Goal: Information Seeking & Learning: Learn about a topic

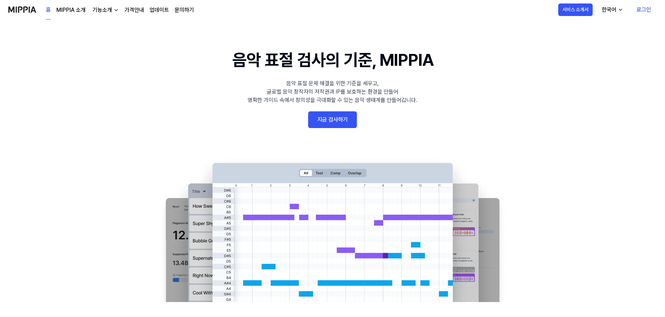
click at [645, 10] on link "로그인" at bounding box center [644, 9] width 26 height 19
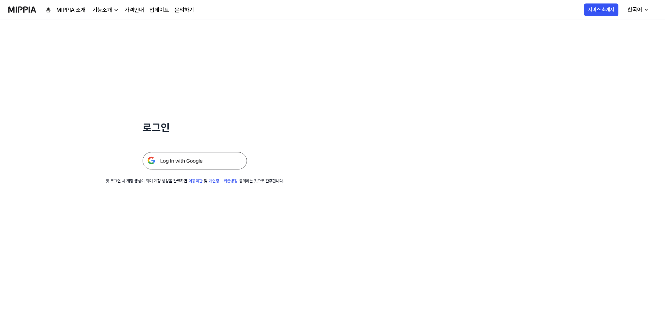
click at [192, 159] on img at bounding box center [195, 160] width 104 height 17
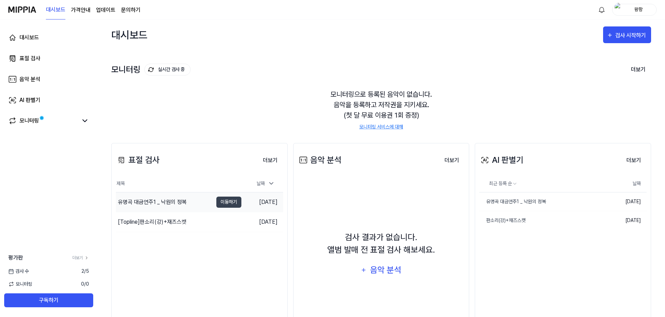
click at [179, 203] on div "유명곡 대금연주1 _ 낙원의 정복" at bounding box center [152, 202] width 69 height 8
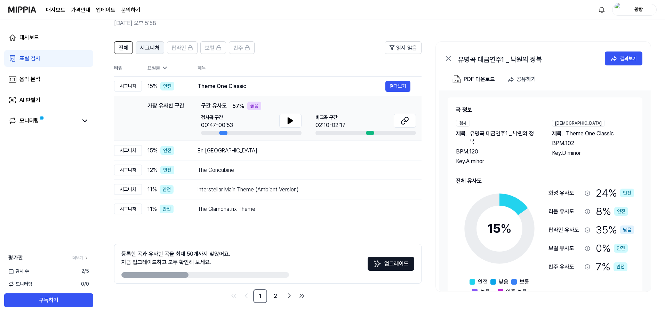
click at [150, 47] on span "시그니처" at bounding box center [149, 48] width 19 height 8
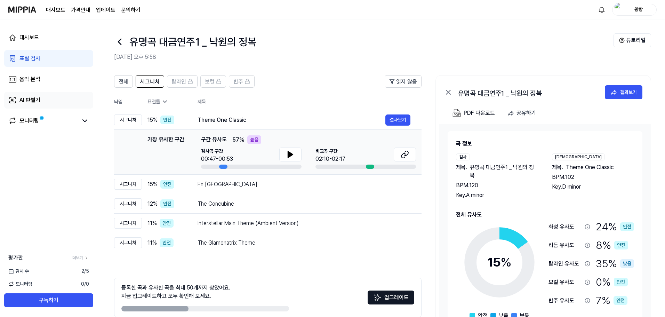
click at [32, 100] on div "AI 판별기" at bounding box center [29, 100] width 21 height 8
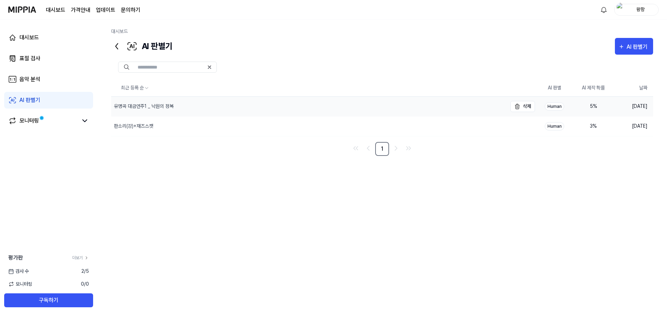
click at [156, 105] on div "유명곡 대금연주1 _ 낙원의 정복" at bounding box center [144, 106] width 60 height 7
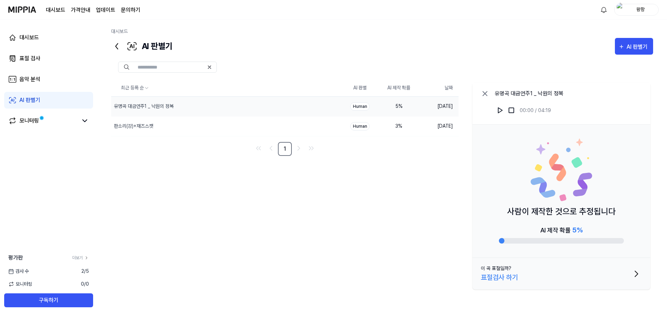
drag, startPoint x: 504, startPoint y: 240, endPoint x: 517, endPoint y: 243, distance: 12.7
click at [517, 243] on div at bounding box center [561, 241] width 125 height 6
click at [34, 56] on div "표절 검사" at bounding box center [29, 58] width 21 height 8
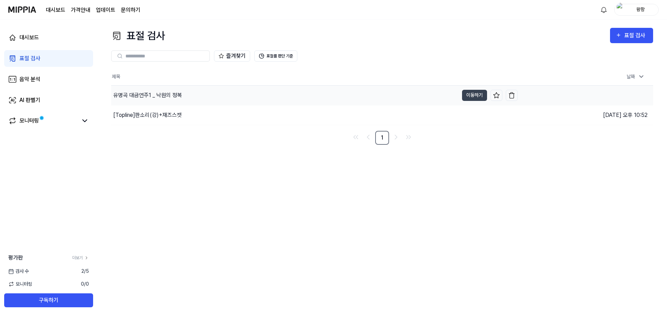
click at [156, 97] on div "유명곡 대금연주1 _ 낙원의 정복" at bounding box center [147, 95] width 69 height 8
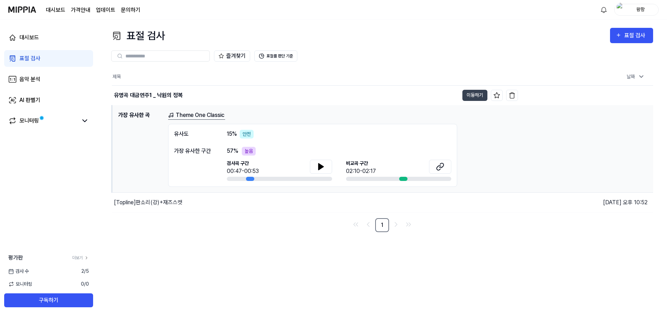
click at [229, 244] on div "표절 검사 표절 검사 표절 검사 음악 분석 AI 판별기 즐겨찾기 표절률 판단 기준 제목 날짜 유명곡 대금연주1 _ 낙원의 정복 이동하기 202…" at bounding box center [382, 167] width 570 height 297
click at [321, 165] on icon at bounding box center [321, 166] width 5 height 6
drag, startPoint x: 403, startPoint y: 178, endPoint x: 411, endPoint y: 178, distance: 8.3
click at [411, 178] on div at bounding box center [398, 179] width 105 height 4
click at [33, 78] on div "음악 분석" at bounding box center [29, 79] width 21 height 8
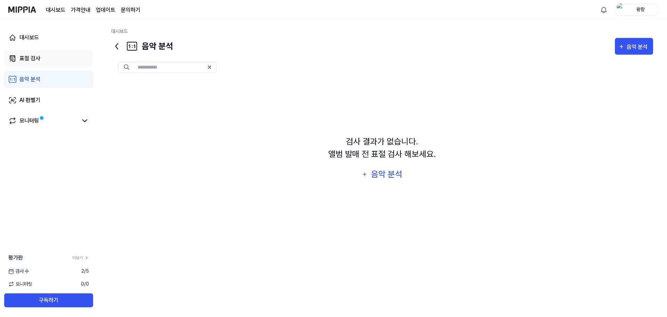
click at [34, 58] on div "표절 검사" at bounding box center [29, 58] width 21 height 8
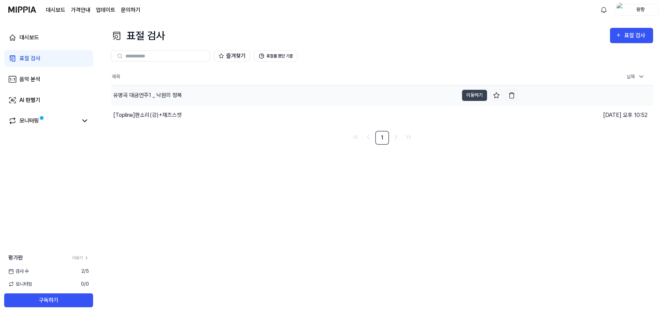
click at [165, 94] on div "유명곡 대금연주1 _ 낙원의 정복" at bounding box center [147, 95] width 69 height 8
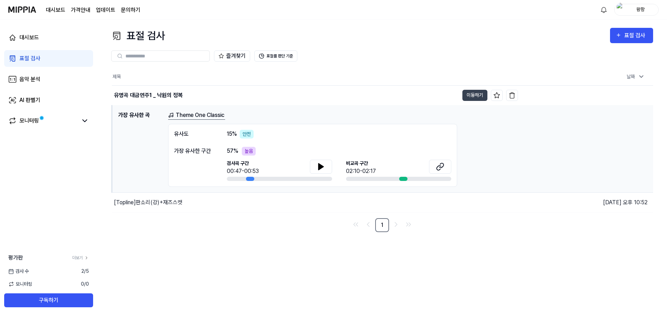
click at [210, 116] on link "Theme One Classic" at bounding box center [196, 115] width 57 height 9
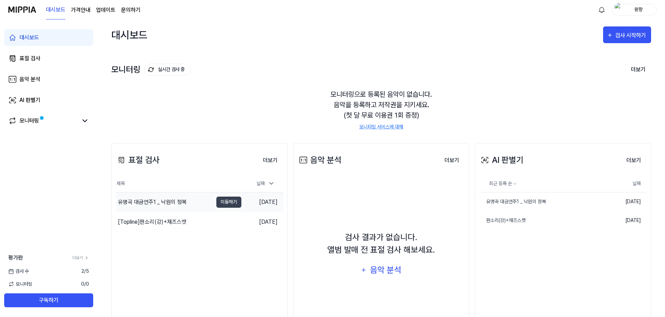
click at [172, 202] on div "유명곡 대금연주1 _ 낙원의 정복" at bounding box center [152, 202] width 69 height 8
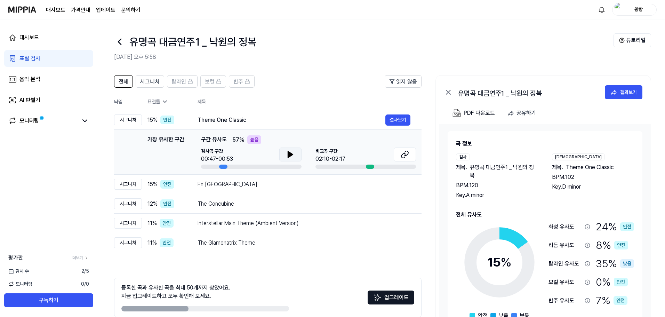
click at [290, 156] on icon at bounding box center [290, 154] width 8 height 8
click at [405, 155] on icon at bounding box center [404, 154] width 8 height 8
click at [370, 166] on div at bounding box center [370, 166] width 8 height 4
click at [289, 156] on icon at bounding box center [290, 154] width 5 height 6
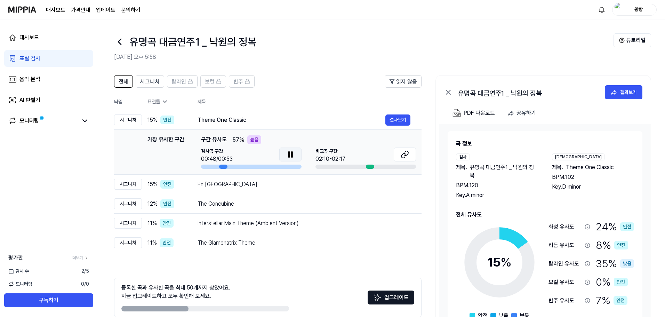
click at [289, 156] on icon at bounding box center [288, 155] width 1 height 6
click at [395, 119] on button "결과보기" at bounding box center [397, 119] width 25 height 11
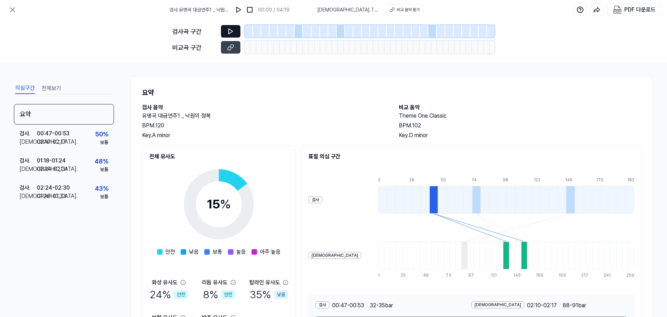
click at [237, 30] on button at bounding box center [230, 31] width 19 height 13
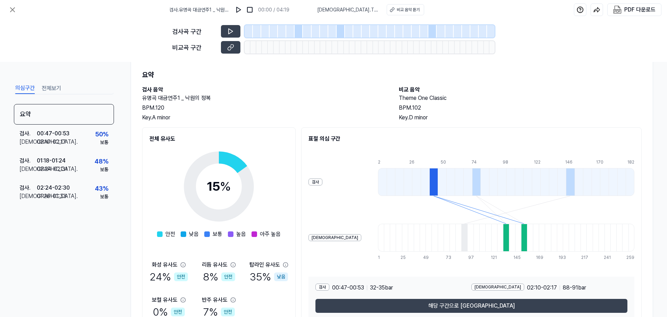
scroll to position [35, 0]
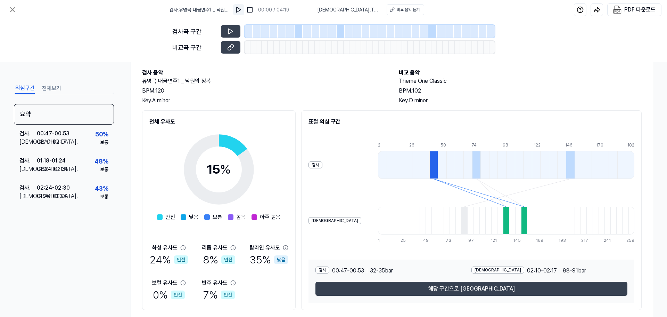
click at [242, 11] on img at bounding box center [238, 9] width 7 height 7
click at [397, 9] on div "비교 음악 듣기" at bounding box center [408, 10] width 23 height 6
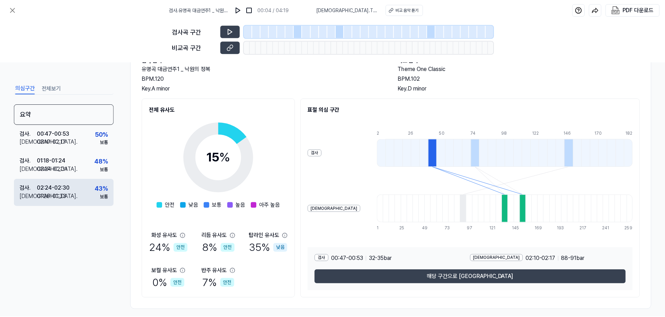
scroll to position [53, 0]
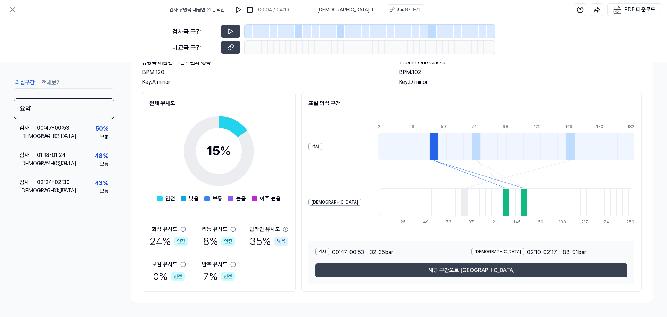
click at [84, 244] on div "요약 검사 . 00:47 - 00:53 비교 . 02:10 - 02:17 50 % 보통 검사 . 01:18 - 01:24 비교 . 02:24 …" at bounding box center [64, 186] width 100 height 176
click at [13, 7] on icon at bounding box center [12, 10] width 8 height 8
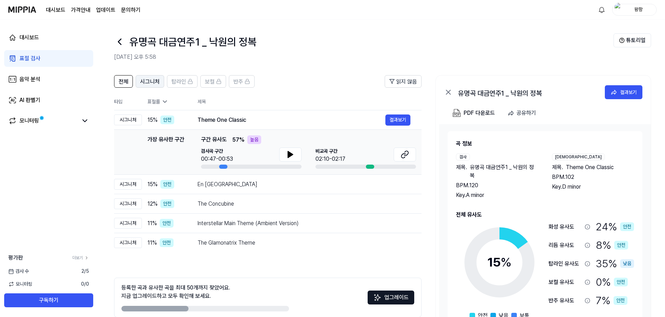
click at [151, 82] on span "시그니처" at bounding box center [149, 82] width 19 height 8
click at [128, 84] on span "전체" at bounding box center [124, 82] width 10 height 8
click at [149, 80] on span "시그니처" at bounding box center [149, 82] width 19 height 8
click at [31, 56] on div "표절 검사" at bounding box center [29, 58] width 21 height 8
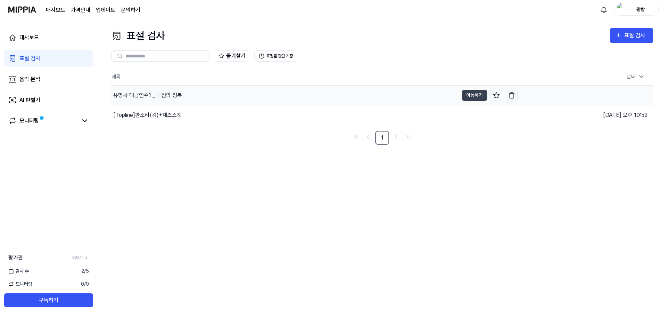
click at [174, 94] on div "유명곡 대금연주1 _ 낙원의 정복" at bounding box center [147, 95] width 69 height 8
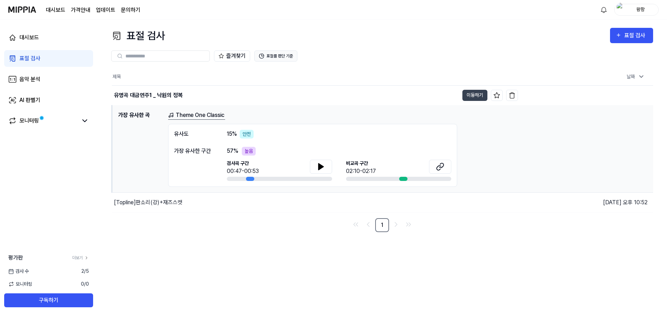
click at [281, 56] on button "표절률 판단 기준" at bounding box center [275, 55] width 43 height 11
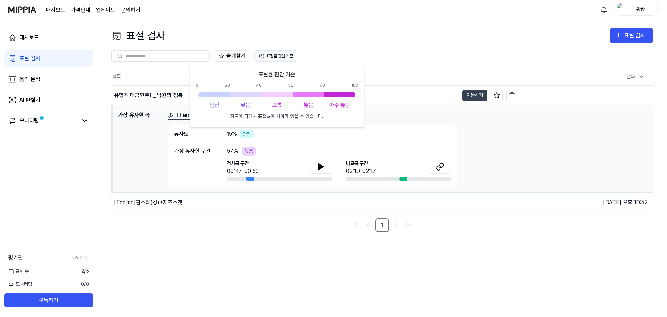
click at [276, 56] on button "표절률 판단 기준" at bounding box center [275, 55] width 43 height 11
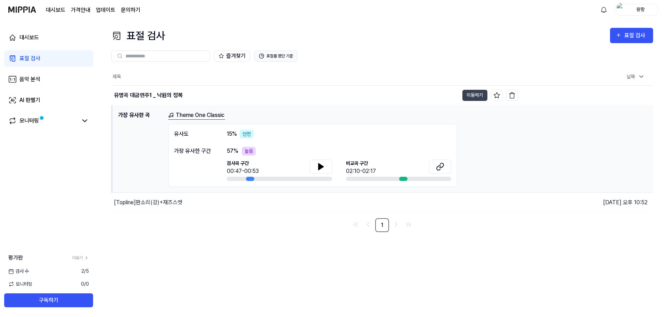
click at [273, 56] on button "표절률 판단 기준" at bounding box center [275, 55] width 43 height 11
click at [263, 57] on icon at bounding box center [262, 56] width 6 height 6
click at [289, 57] on button "표절률 판단 기준" at bounding box center [275, 55] width 43 height 11
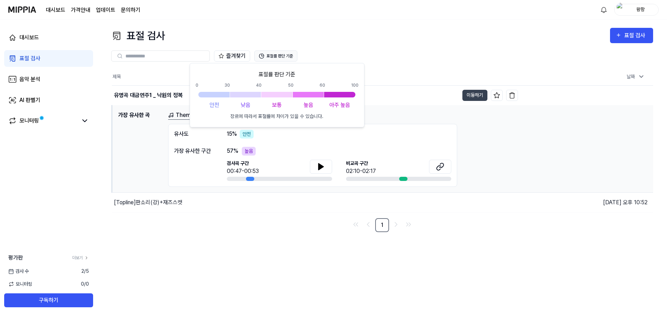
click at [289, 54] on button "표절률 판단 기준" at bounding box center [275, 55] width 43 height 11
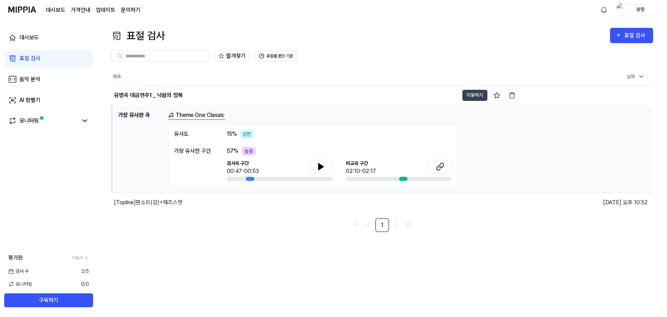
click at [289, 54] on button "표절률 판단 기준" at bounding box center [275, 55] width 43 height 11
drag, startPoint x: 290, startPoint y: 55, endPoint x: 277, endPoint y: 56, distance: 12.9
click at [277, 56] on button "표절률 판단 기준" at bounding box center [275, 55] width 43 height 11
click at [285, 55] on button "표절률 판단 기준" at bounding box center [275, 55] width 43 height 11
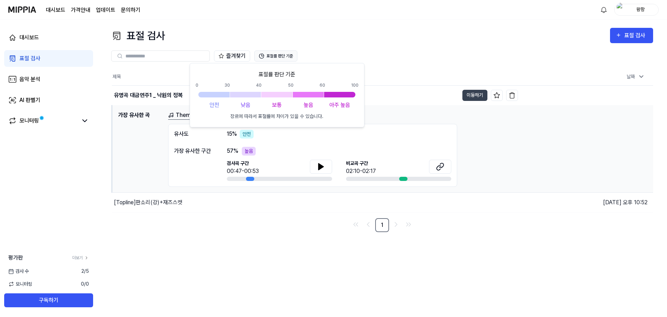
click at [263, 54] on icon at bounding box center [263, 55] width 2 height 2
click at [390, 277] on div "표절 검사 표절 검사 표절 검사 음악 분석 AI 판별기 즐겨찾기 표절률 판단 기준 제목 날짜 유명곡 대금연주1 _ 낙원의 정복 이동하기 202…" at bounding box center [382, 167] width 570 height 297
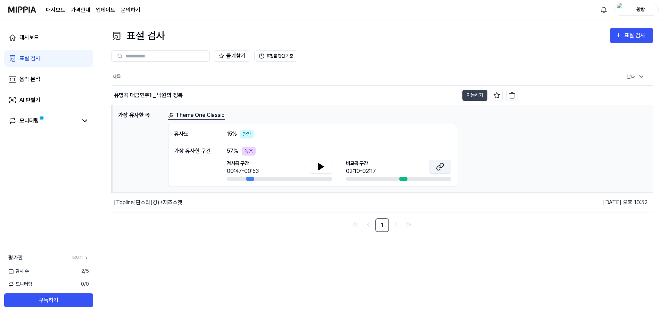
click at [438, 169] on icon at bounding box center [440, 166] width 8 height 8
click at [216, 117] on link "Theme One Classic" at bounding box center [196, 115] width 57 height 9
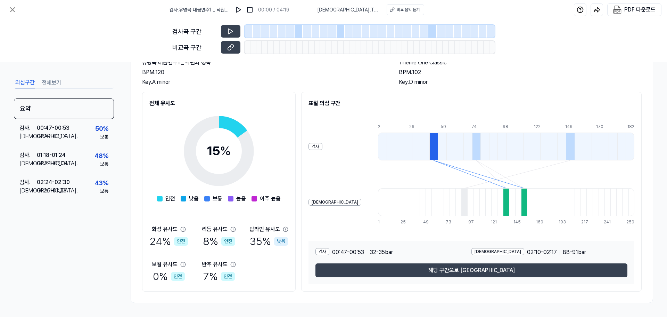
scroll to position [18, 0]
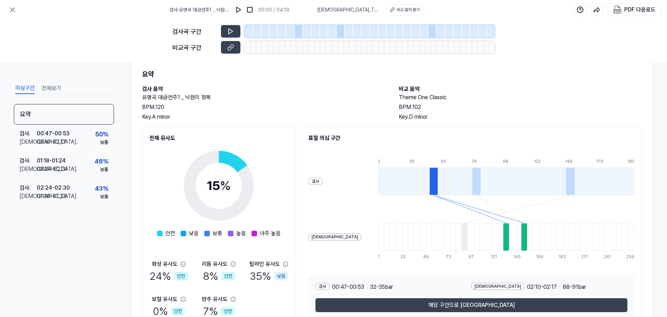
click at [115, 234] on div "의심구간 전체보기 요약 검사 . 00:47 - 00:53 비교 . 02:10 - 02:17 50 % 보통 검사 . 01:18 - 01:24 비…" at bounding box center [333, 189] width 667 height 255
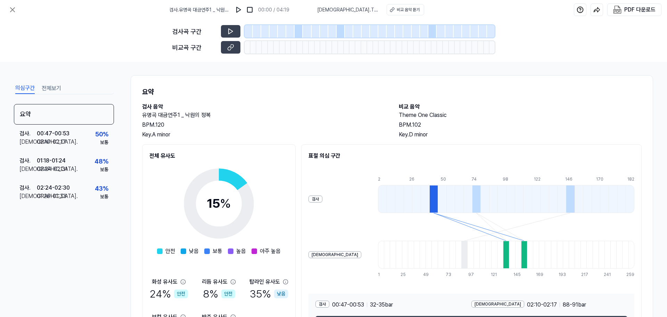
scroll to position [0, 0]
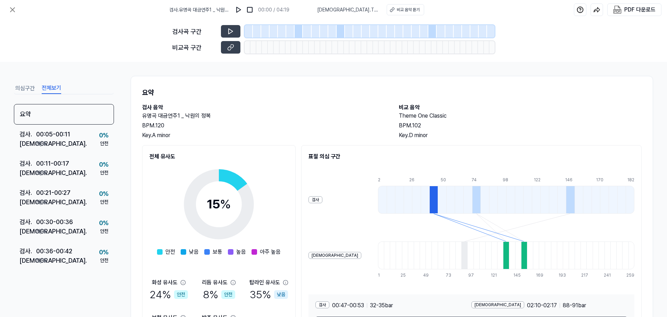
click at [57, 89] on button "전체보기" at bounding box center [51, 88] width 19 height 11
click at [10, 9] on icon at bounding box center [12, 10] width 8 height 8
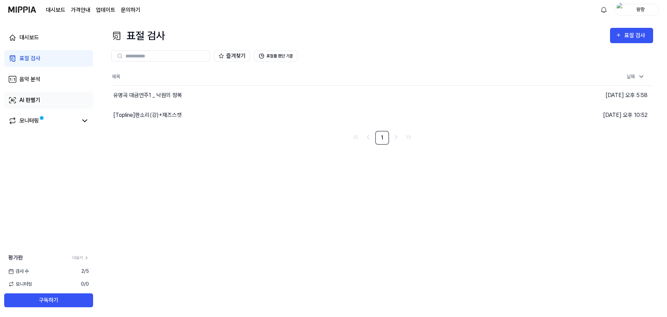
click at [37, 101] on div "AI 판별기" at bounding box center [29, 100] width 21 height 8
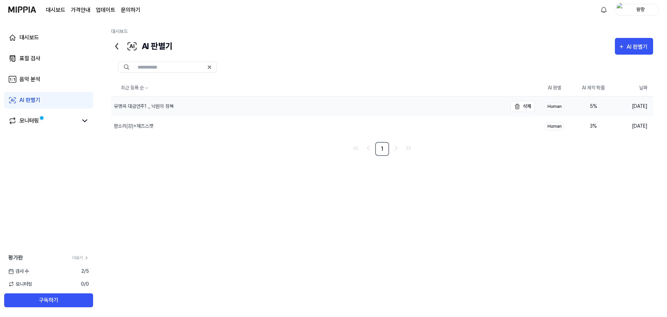
click at [168, 101] on div "유명곡 대금연주1 _ 낙원의 정복" at bounding box center [309, 106] width 396 height 19
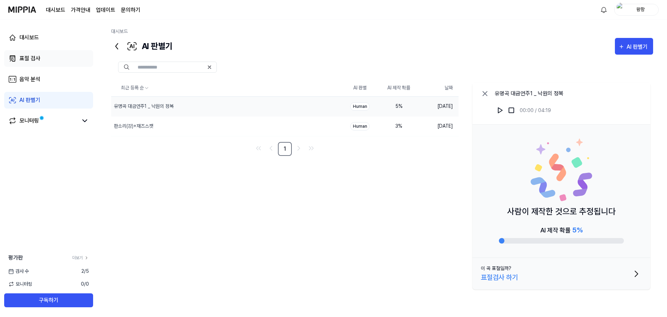
click at [35, 55] on div "표절 검사" at bounding box center [29, 58] width 21 height 8
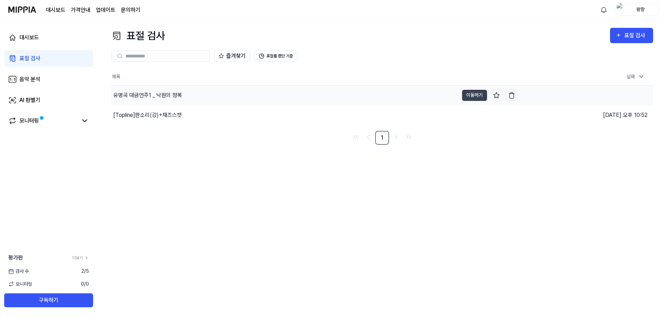
click at [175, 91] on div "유명곡 대금연주1 _ 낙원의 정복" at bounding box center [147, 95] width 69 height 8
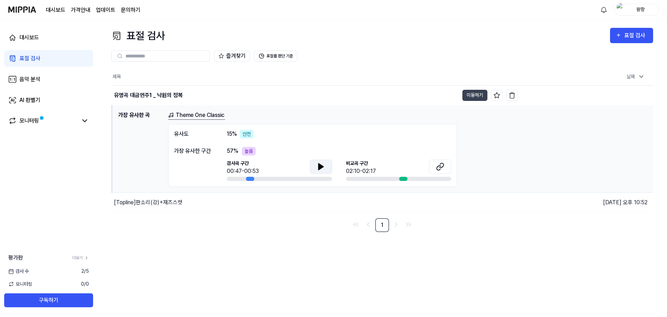
click at [315, 164] on button at bounding box center [321, 167] width 22 height 14
click at [442, 167] on icon at bounding box center [442, 165] width 4 height 5
click at [321, 167] on icon at bounding box center [321, 166] width 5 height 6
click at [320, 167] on icon at bounding box center [321, 166] width 5 height 6
